Goal: Book appointment/travel/reservation

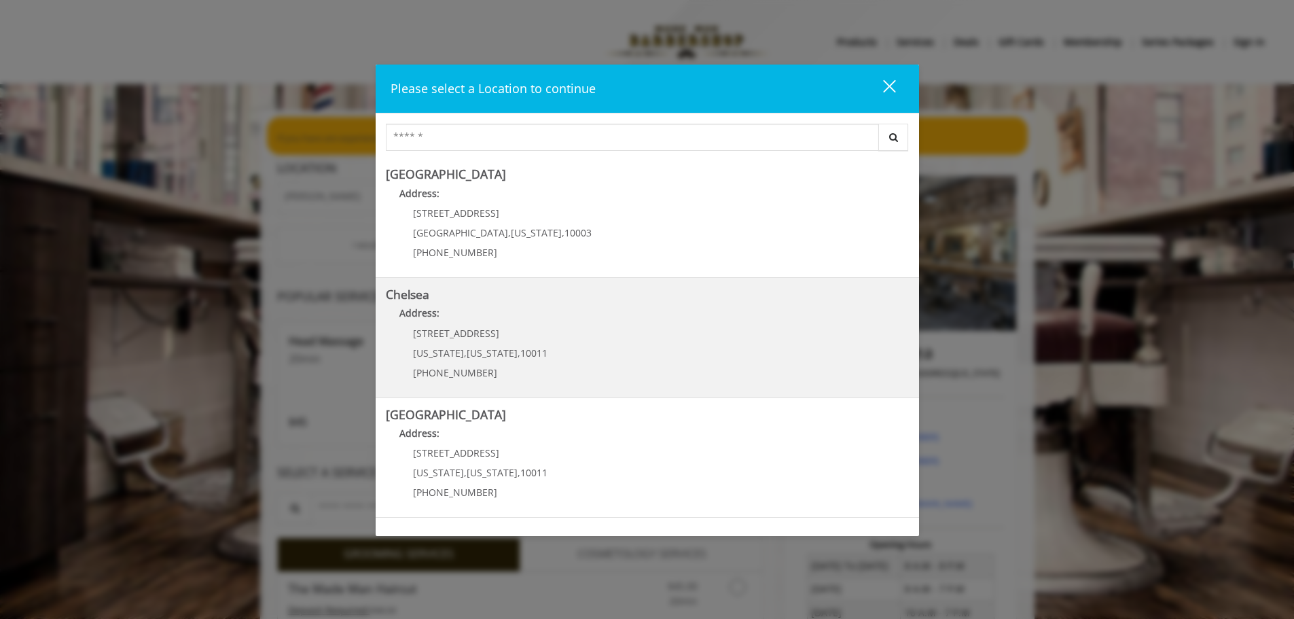
click at [507, 343] on div "169/170 W 23rd St New York , New York , 10011 (917) 639-3902" at bounding box center [470, 357] width 168 height 59
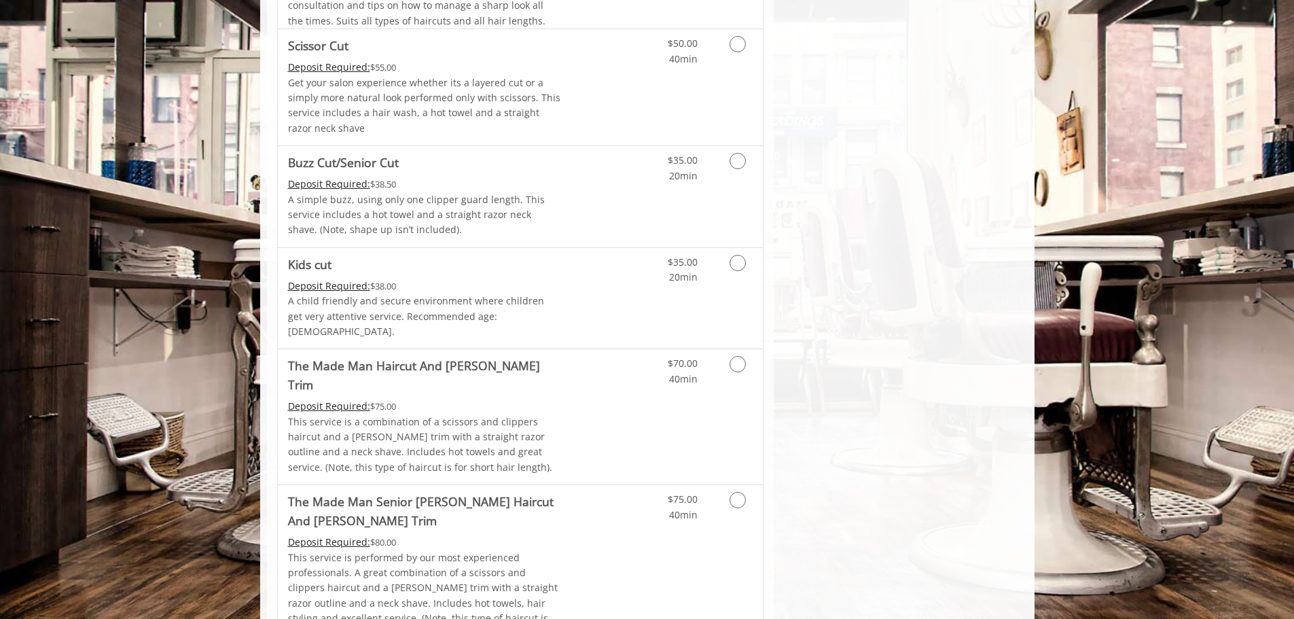
scroll to position [951, 0]
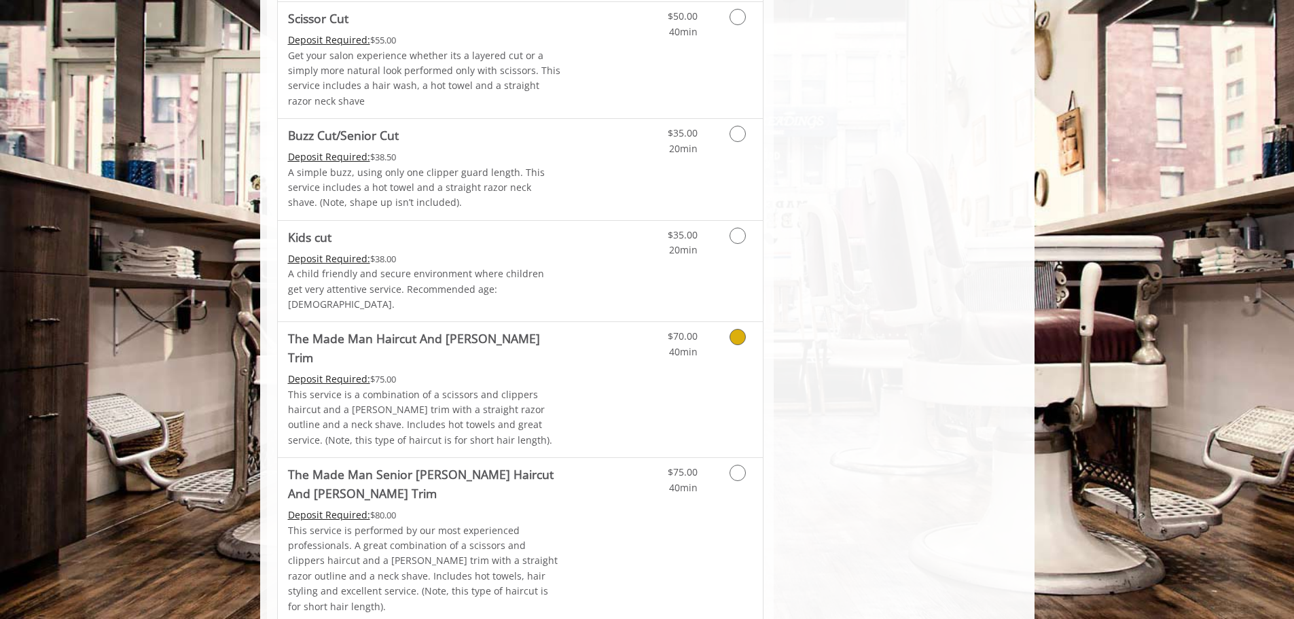
click at [731, 329] on icon "Grooming services" at bounding box center [737, 337] width 16 height 16
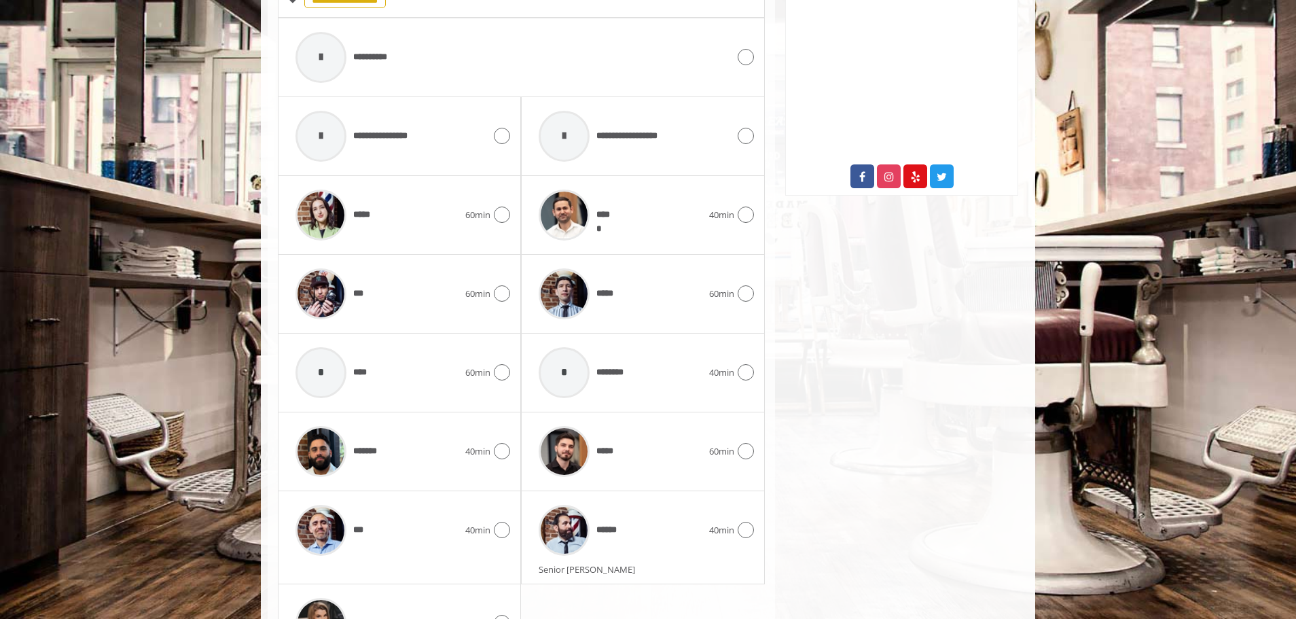
scroll to position [732, 0]
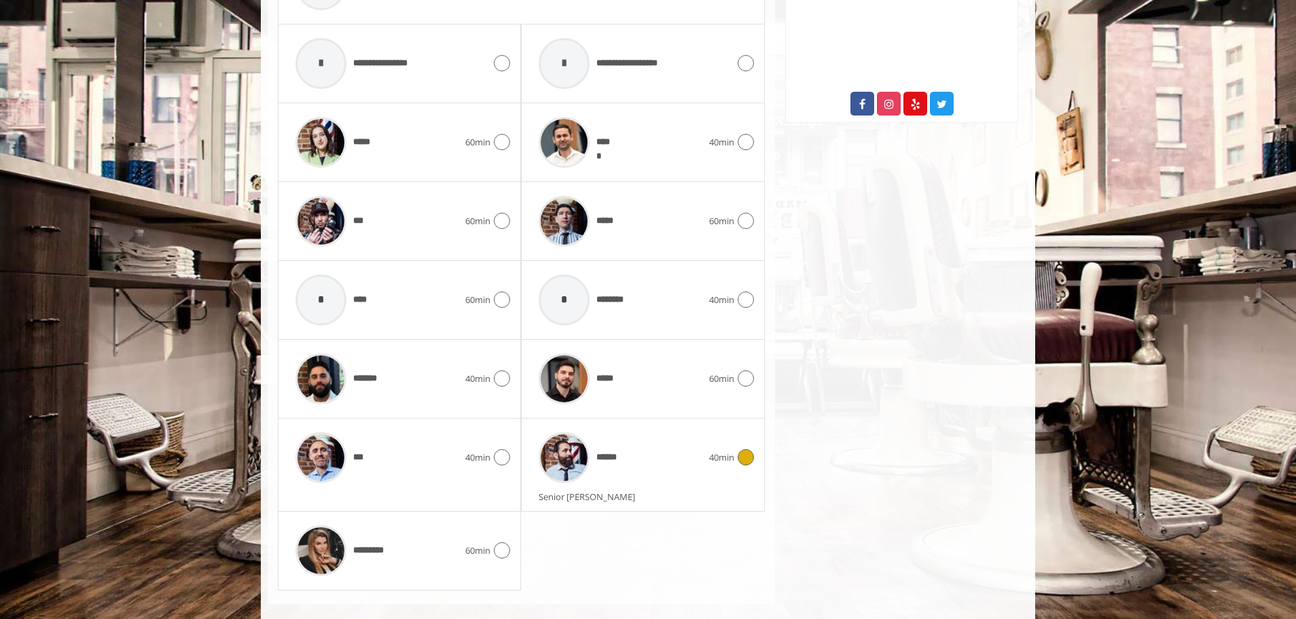
click at [749, 449] on icon at bounding box center [746, 457] width 16 height 16
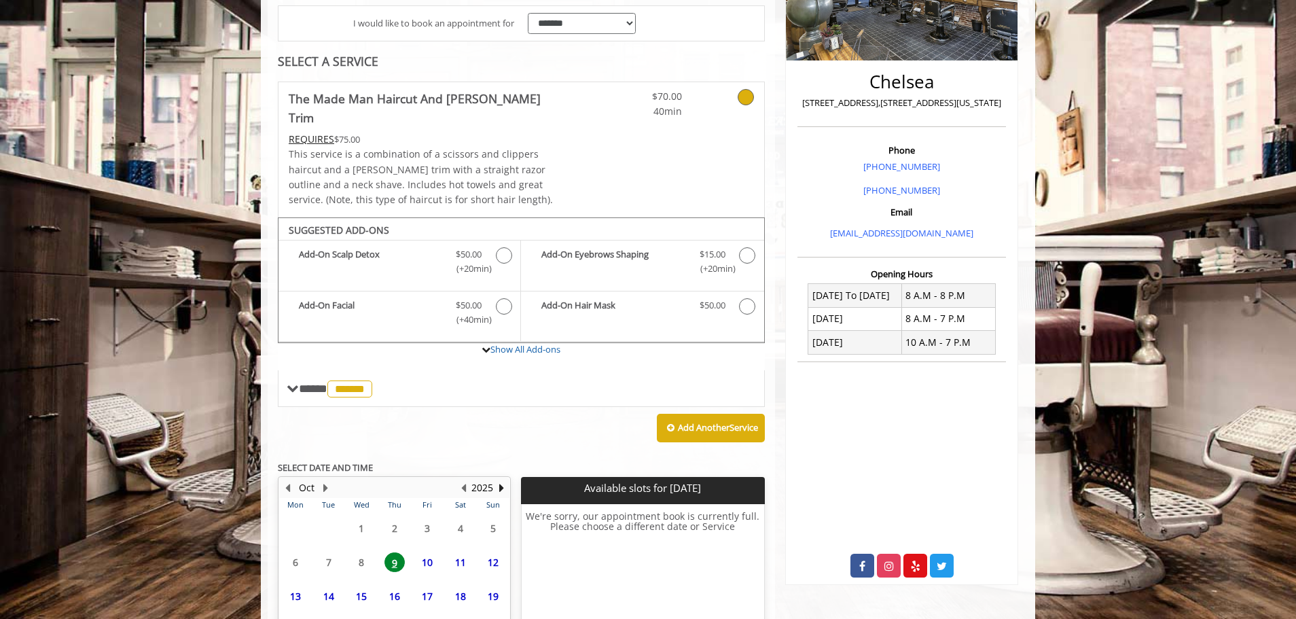
scroll to position [389, 0]
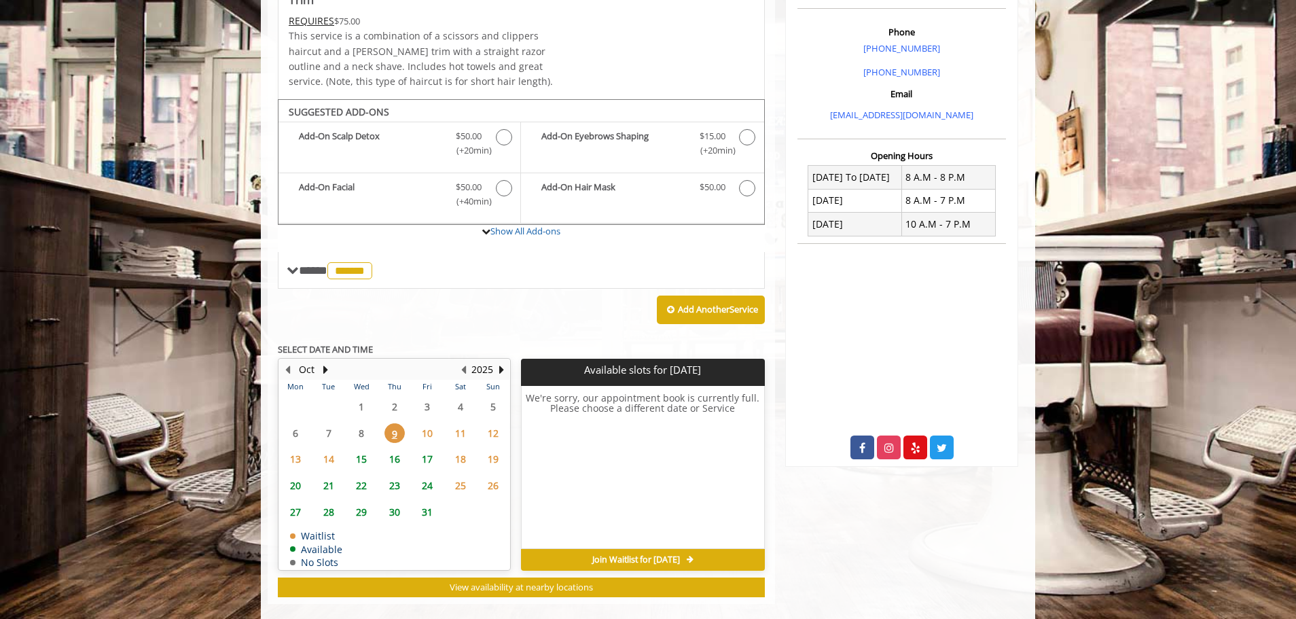
click at [424, 423] on span "10" at bounding box center [427, 433] width 20 height 20
click at [399, 423] on span "9" at bounding box center [394, 433] width 20 height 20
click at [364, 449] on span "15" at bounding box center [361, 459] width 20 height 20
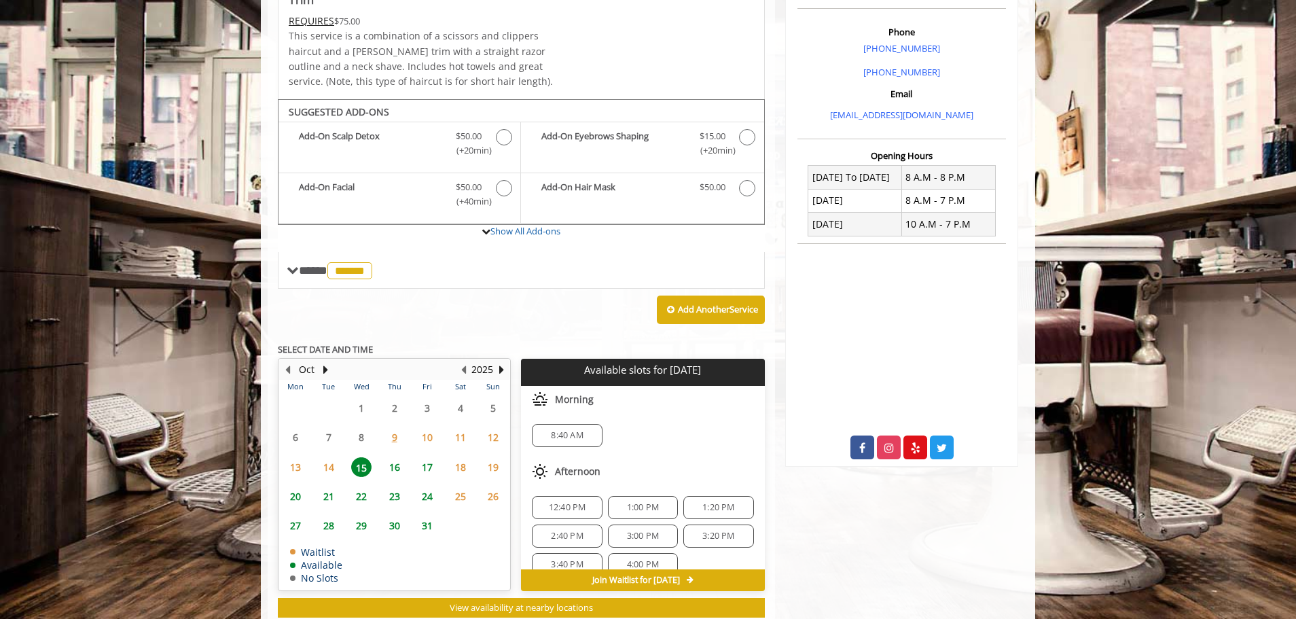
scroll to position [409, 0]
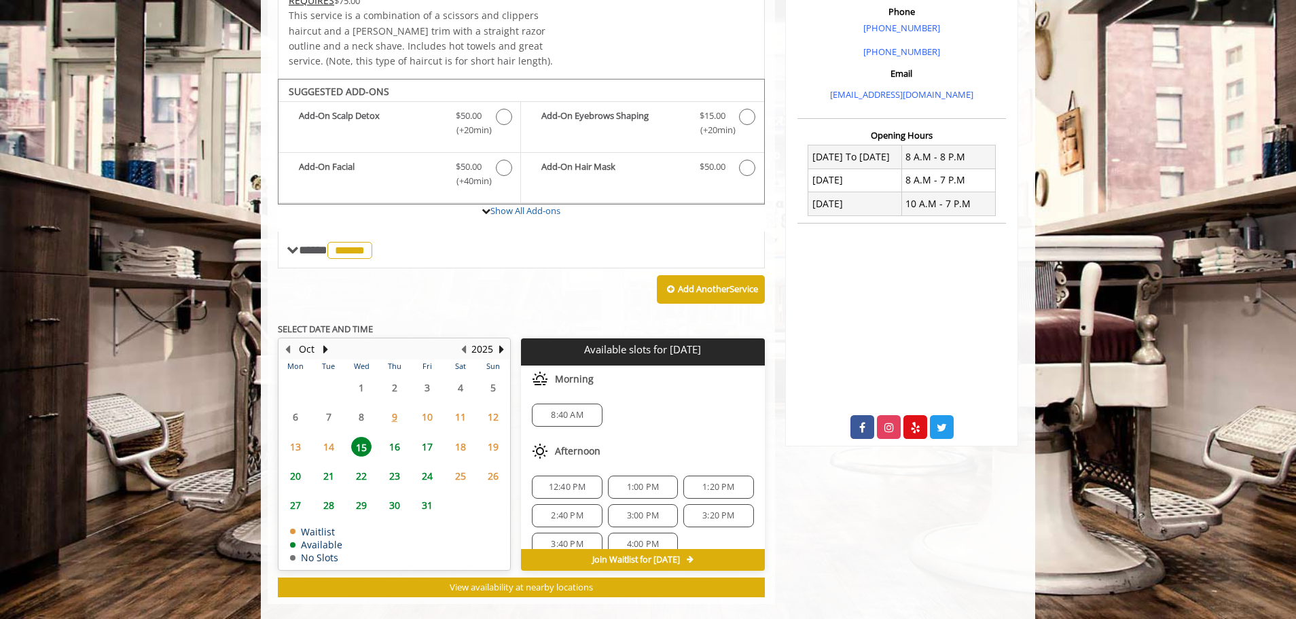
click at [399, 407] on span "9" at bounding box center [394, 417] width 20 height 20
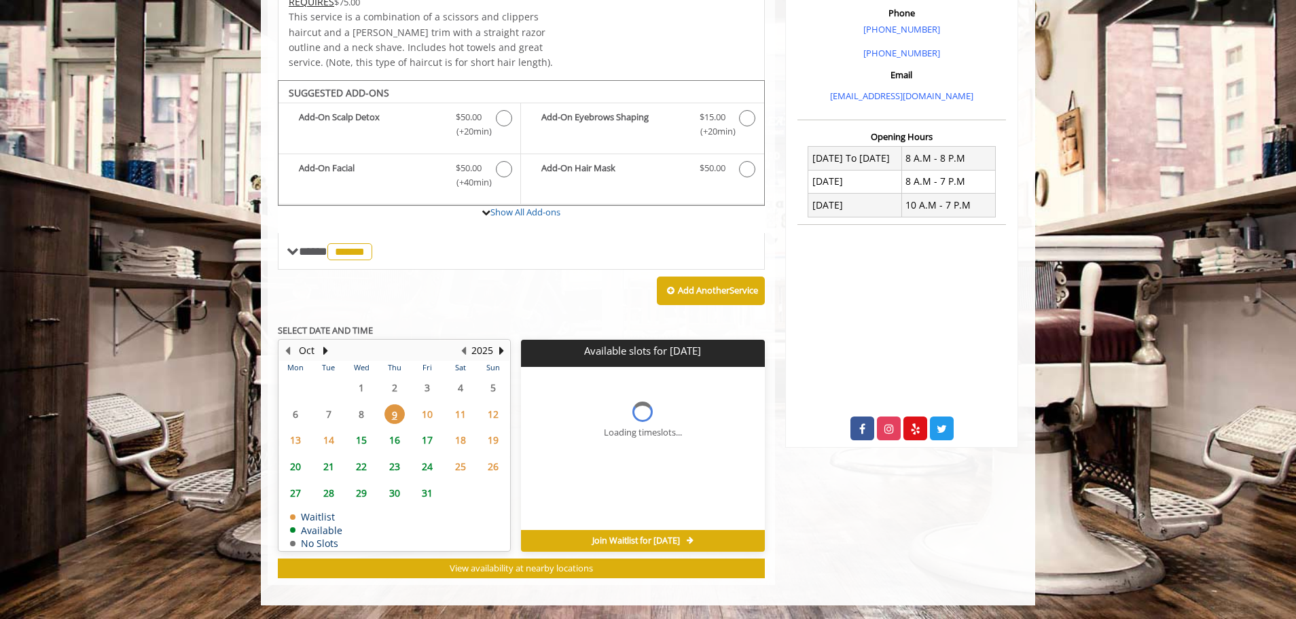
scroll to position [389, 0]
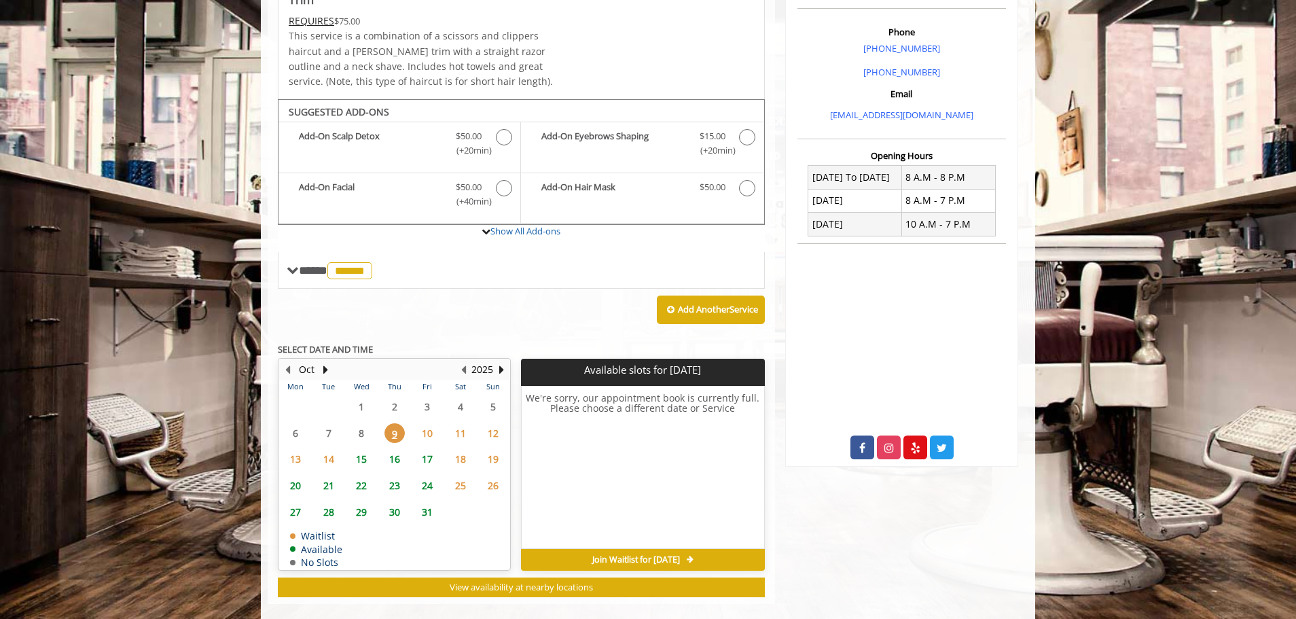
click at [332, 449] on span "14" at bounding box center [329, 459] width 20 height 20
click at [362, 449] on span "15" at bounding box center [361, 459] width 20 height 20
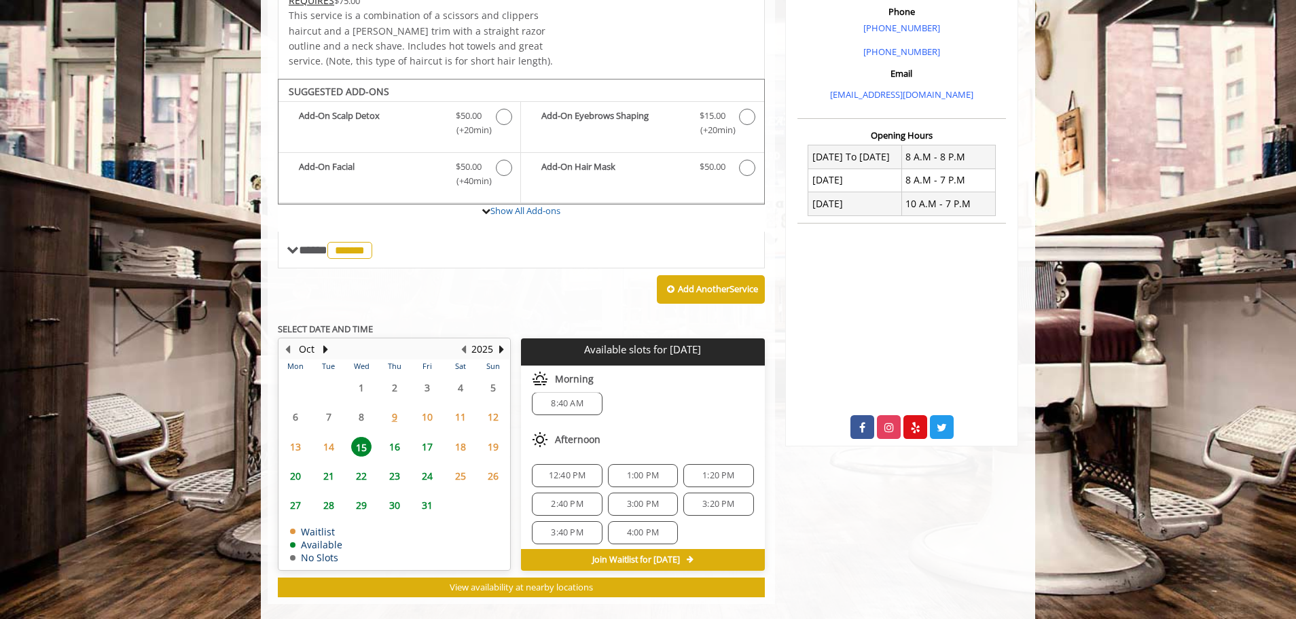
scroll to position [18, 0]
click at [407, 437] on div "16" at bounding box center [393, 447] width 27 height 20
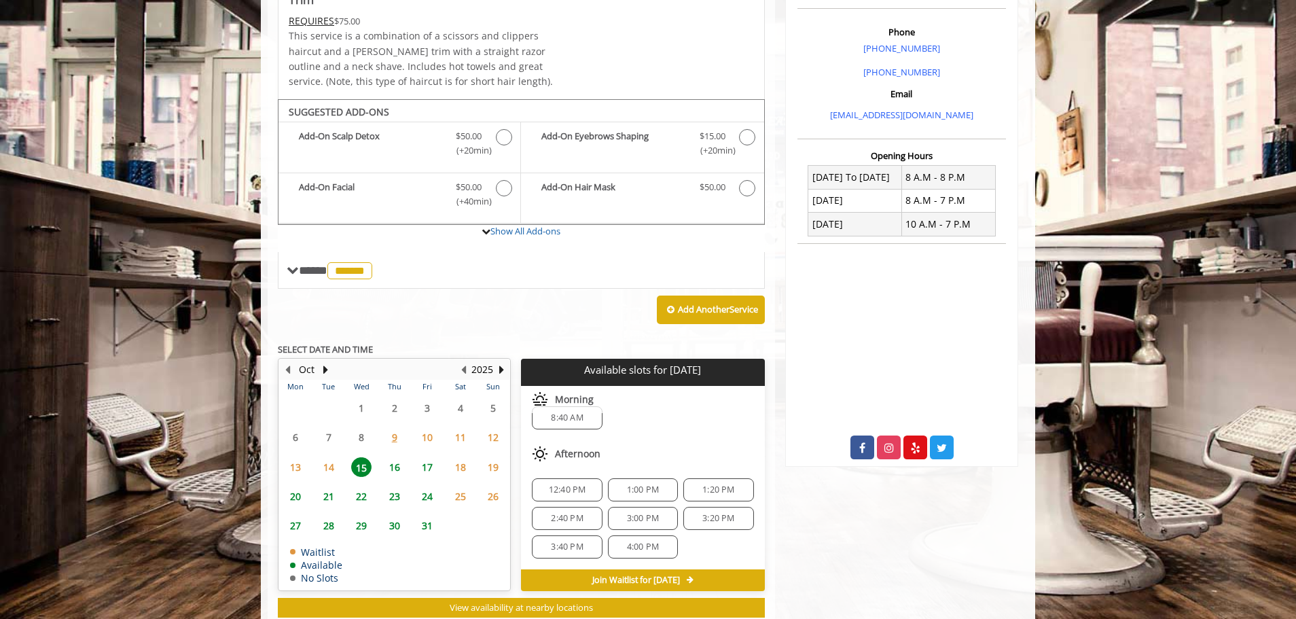
scroll to position [0, 0]
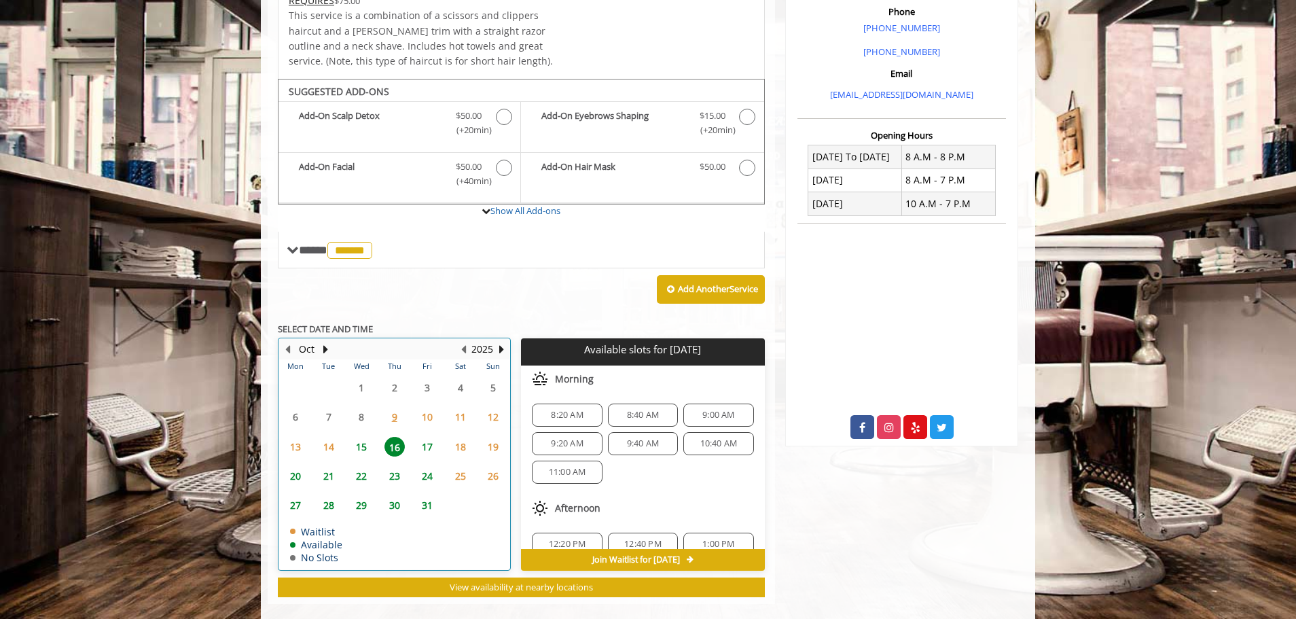
click at [402, 411] on td "9" at bounding box center [394, 416] width 33 height 29
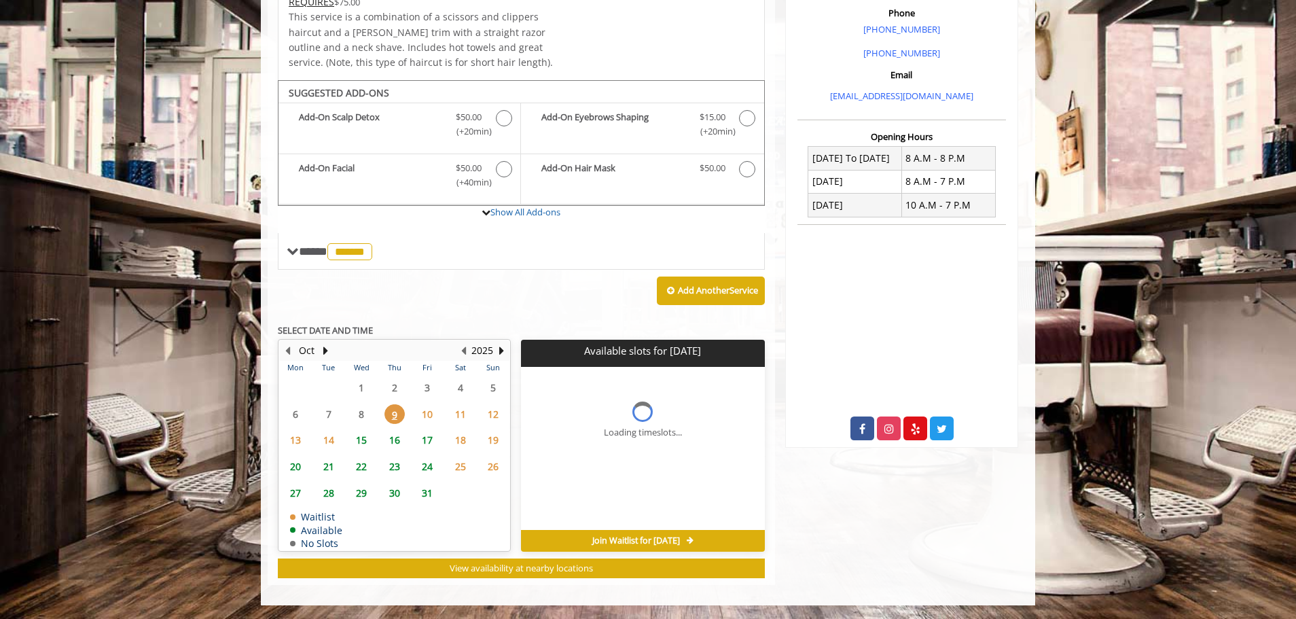
scroll to position [389, 0]
